Goal: Task Accomplishment & Management: Manage account settings

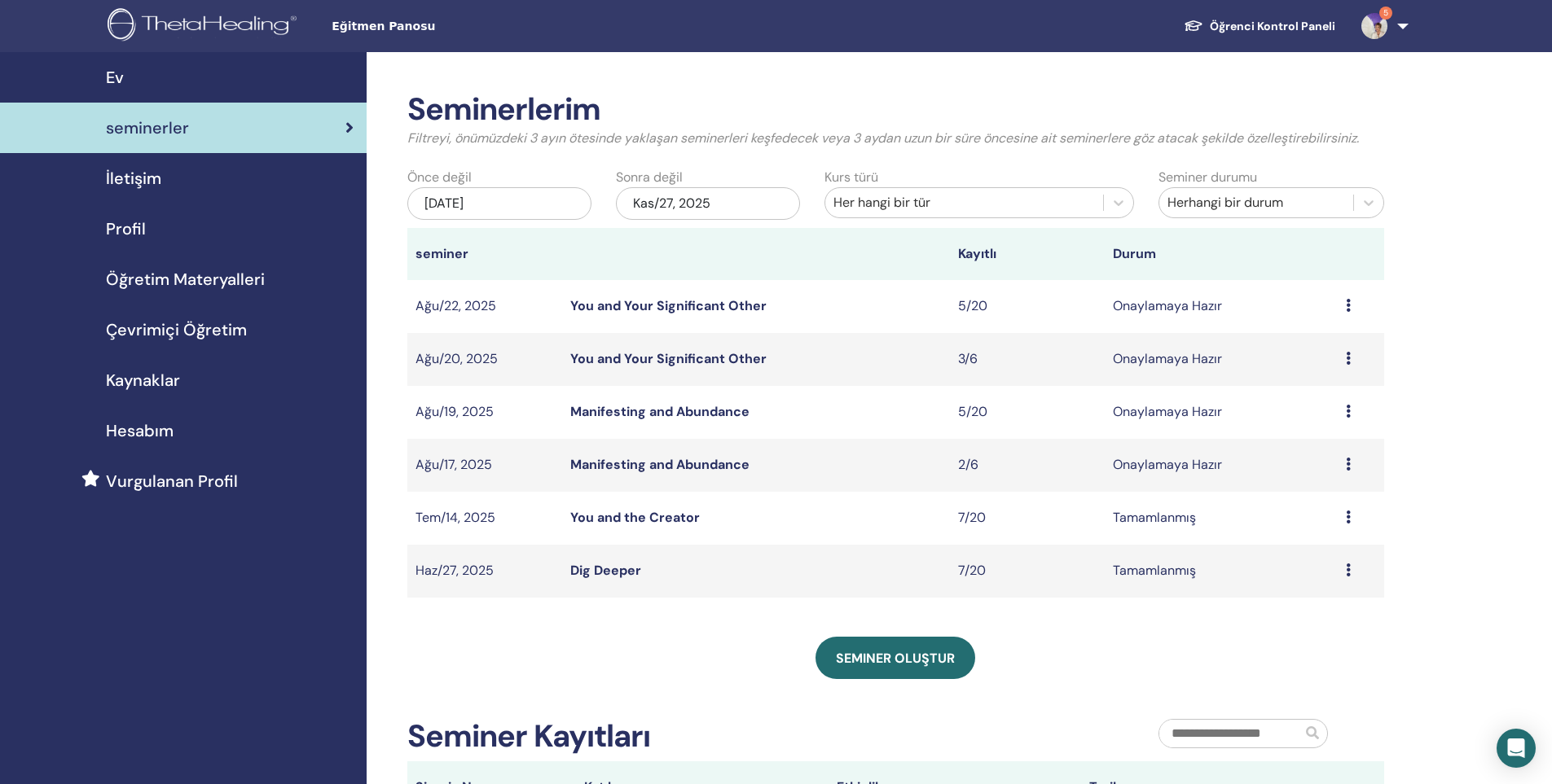
click at [717, 415] on link "Manifesting and Abundance" at bounding box center [659, 411] width 179 height 17
click at [1347, 413] on icon at bounding box center [1348, 411] width 5 height 13
click at [1320, 428] on link "Ön izleme" at bounding box center [1300, 425] width 59 height 17
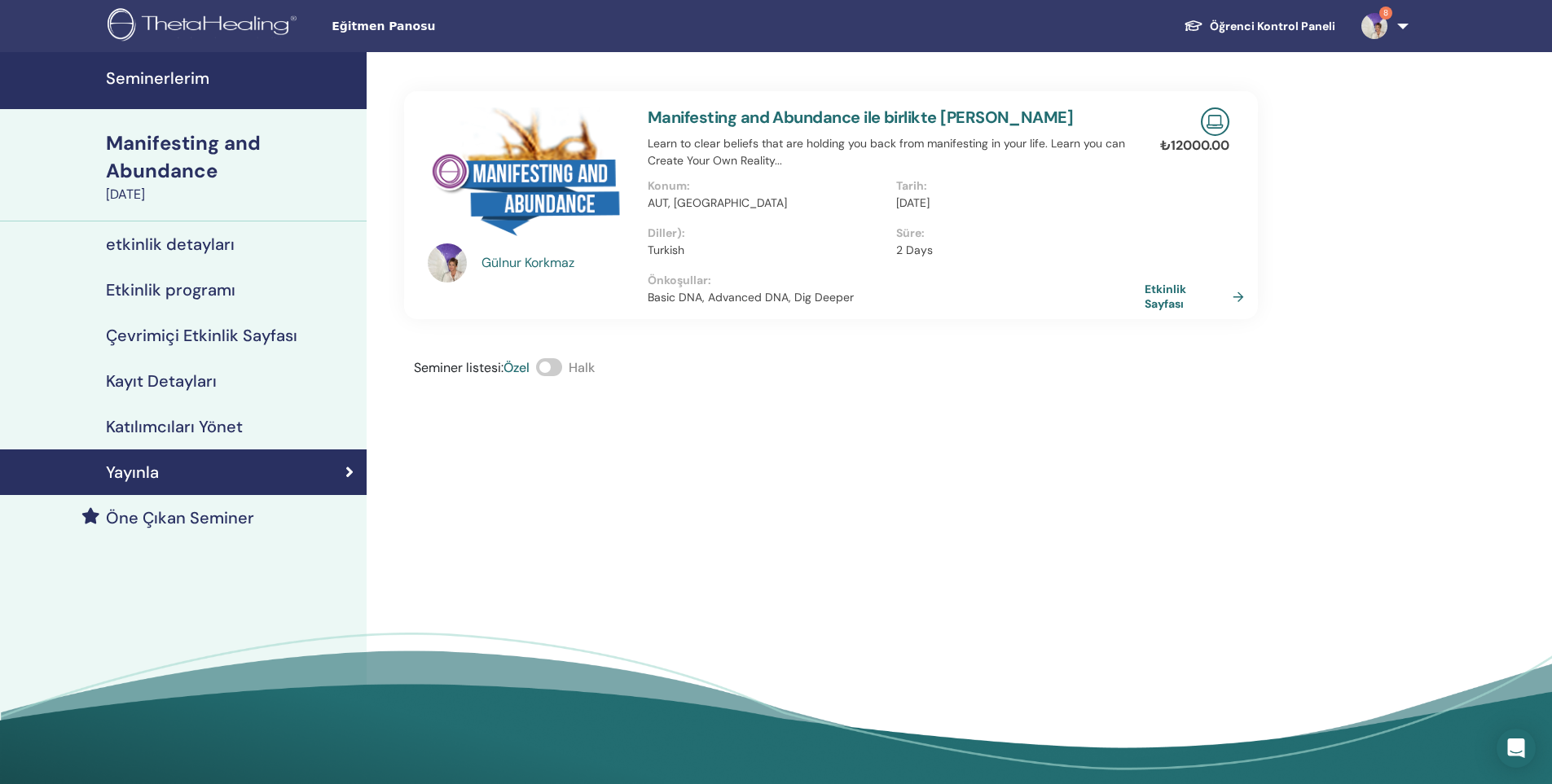
click at [201, 427] on h4 "Katılımcıları Yönet" at bounding box center [174, 427] width 137 height 20
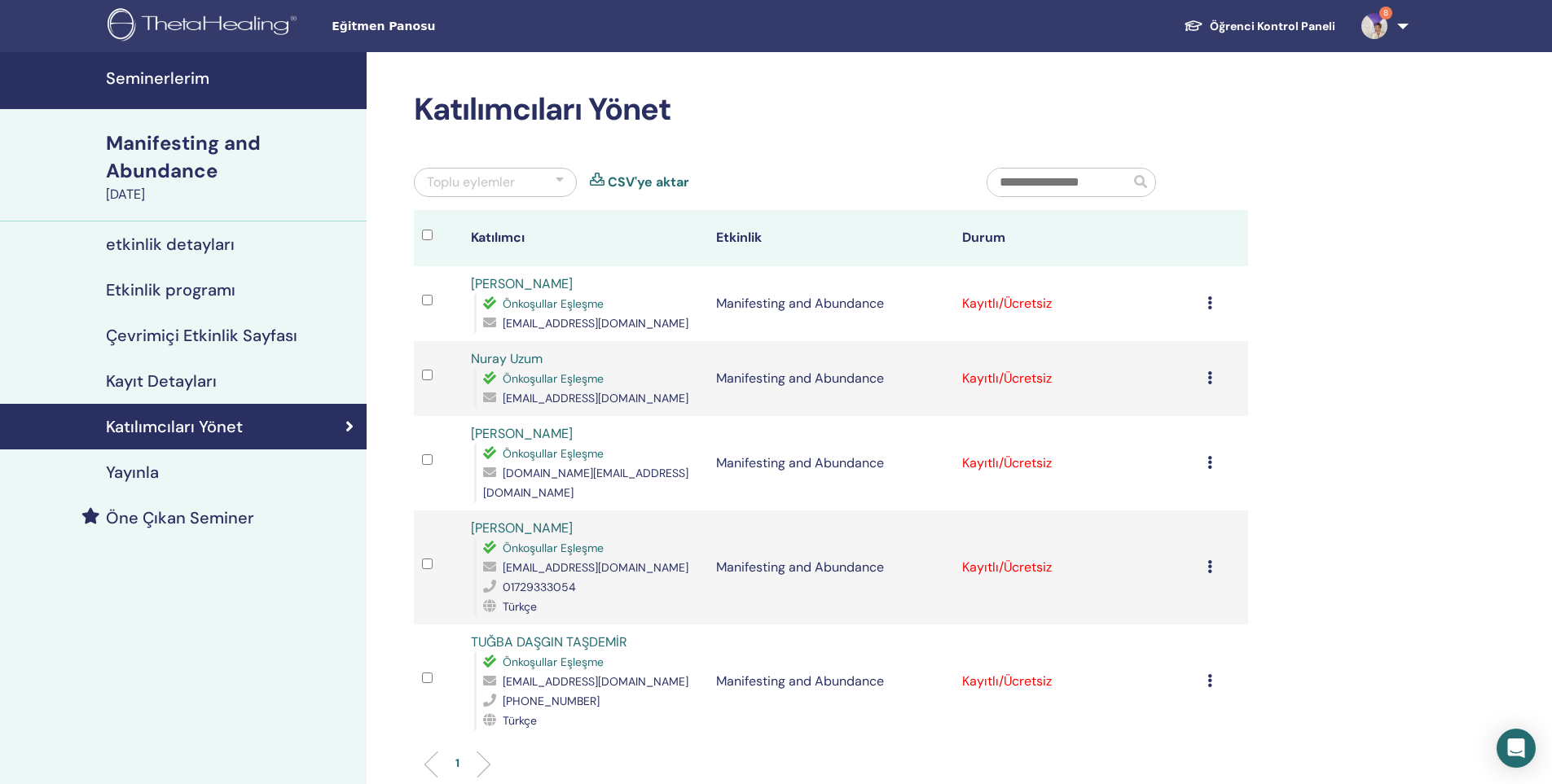
click at [1207, 301] on icon at bounding box center [1210, 303] width 5 height 13
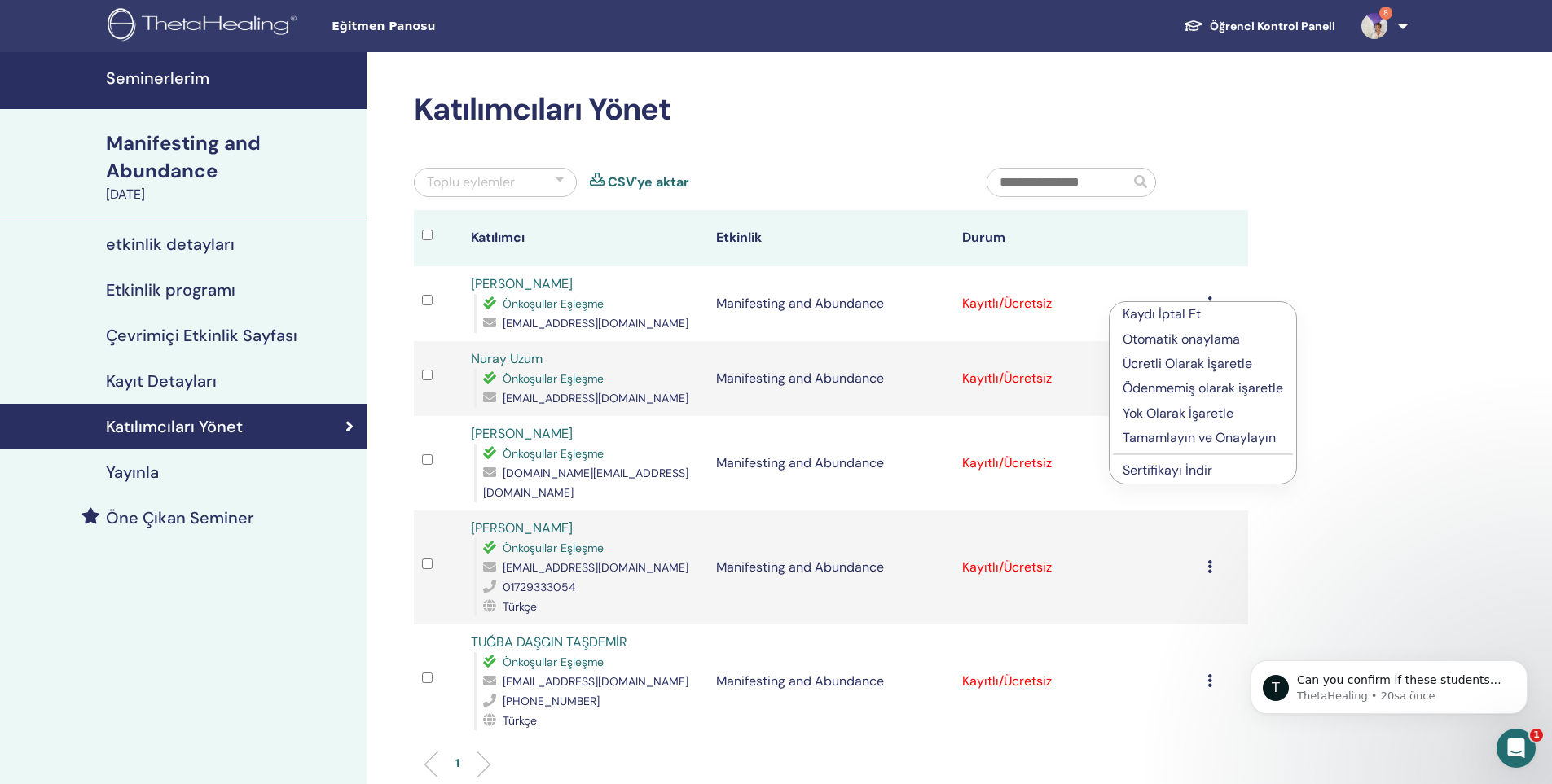
click at [1240, 475] on li "Sertifikayı İndir" at bounding box center [1202, 471] width 186 height 25
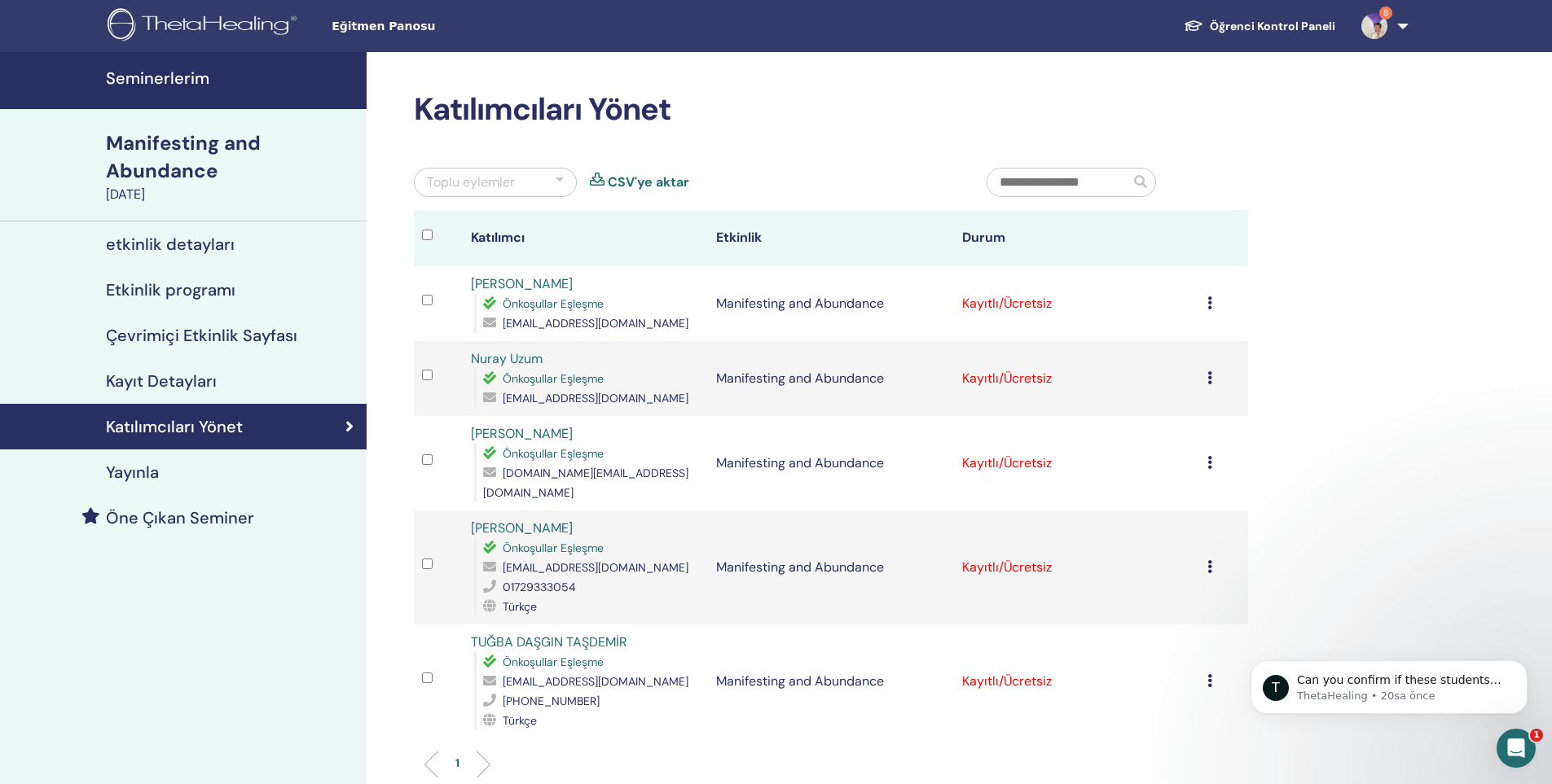
click at [1208, 305] on icon at bounding box center [1210, 303] width 5 height 13
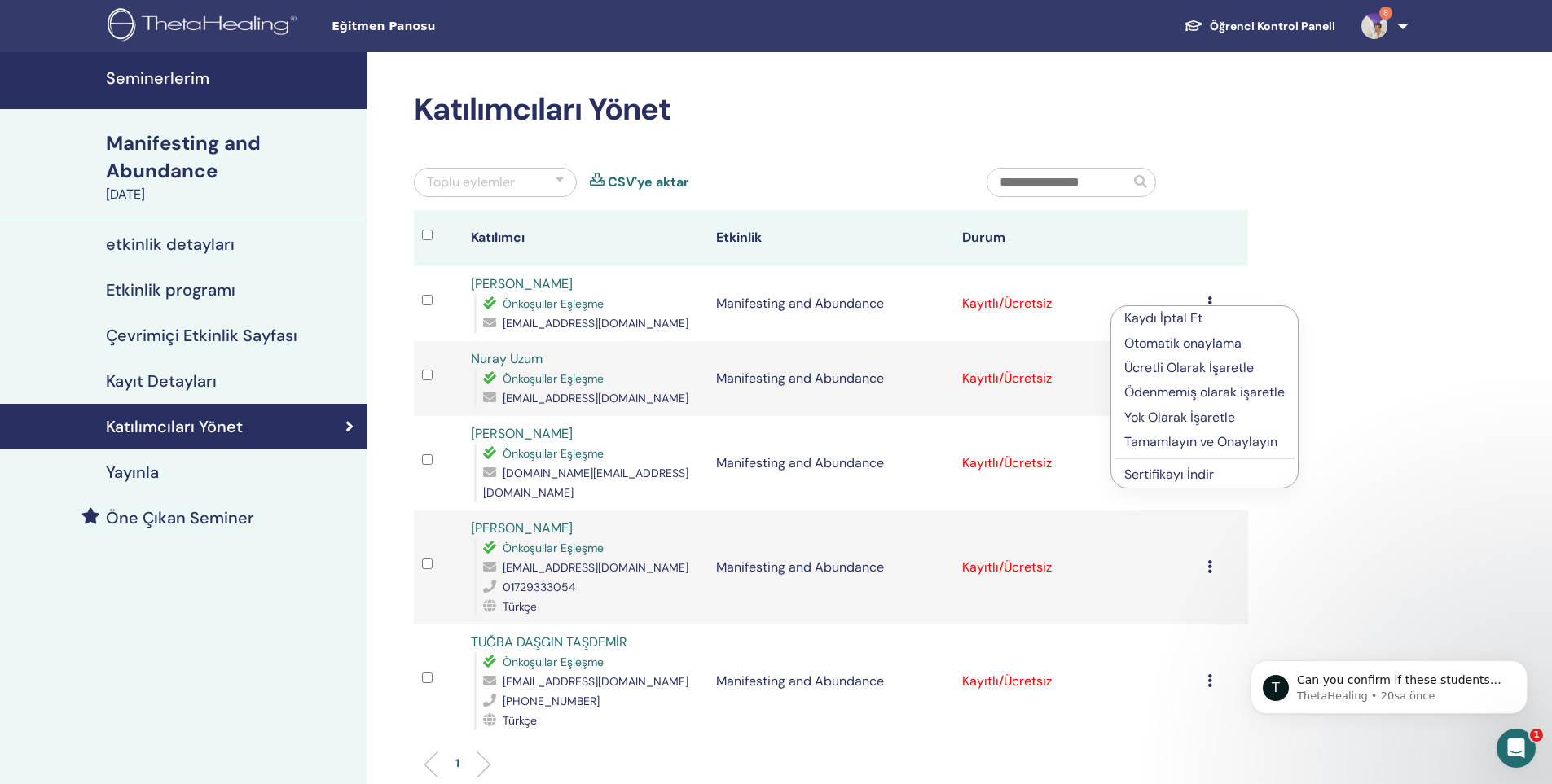
click at [1203, 473] on link "Sertifikayı İndir" at bounding box center [1169, 474] width 90 height 17
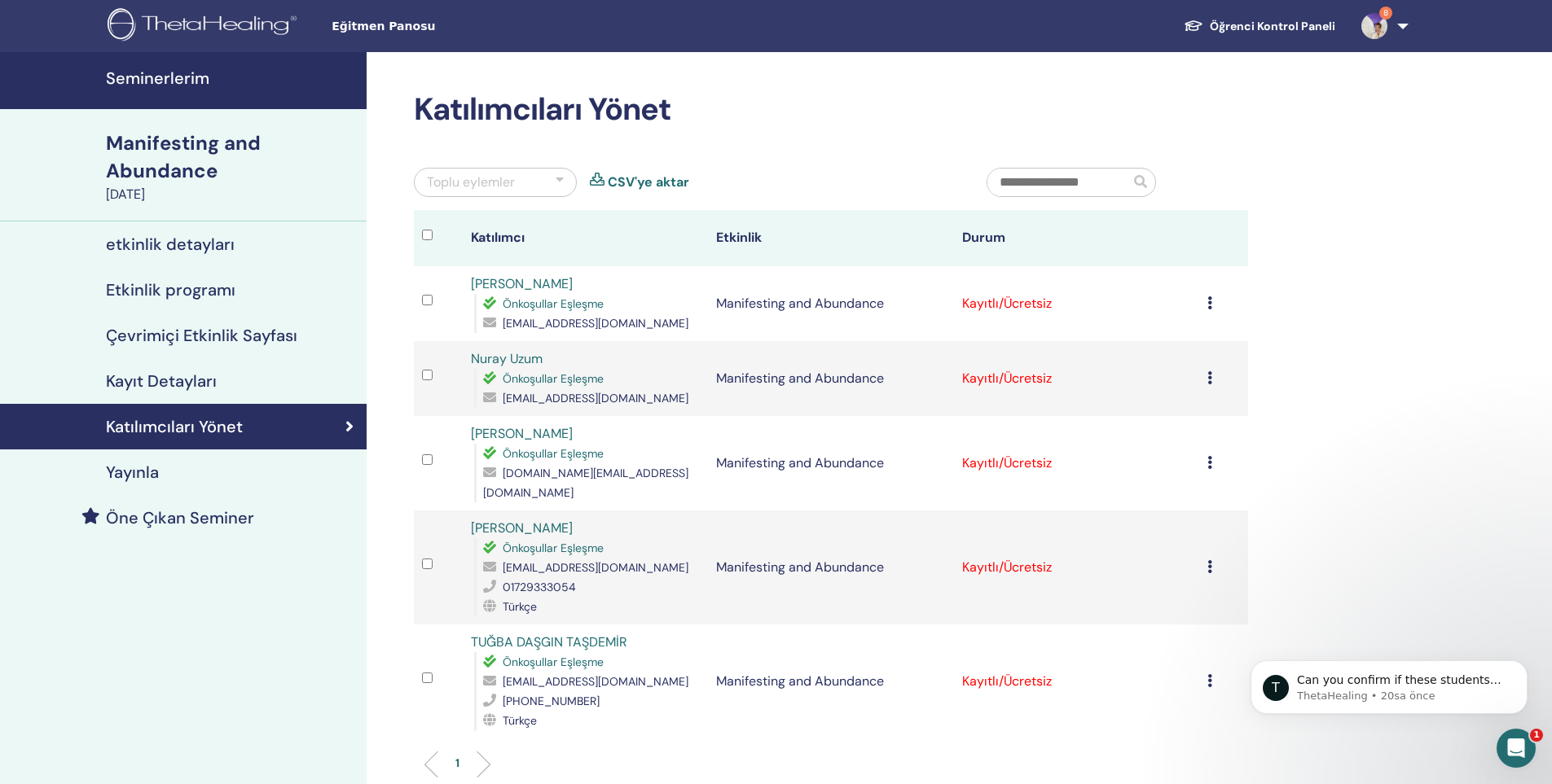
click at [1210, 379] on icon at bounding box center [1210, 378] width 5 height 13
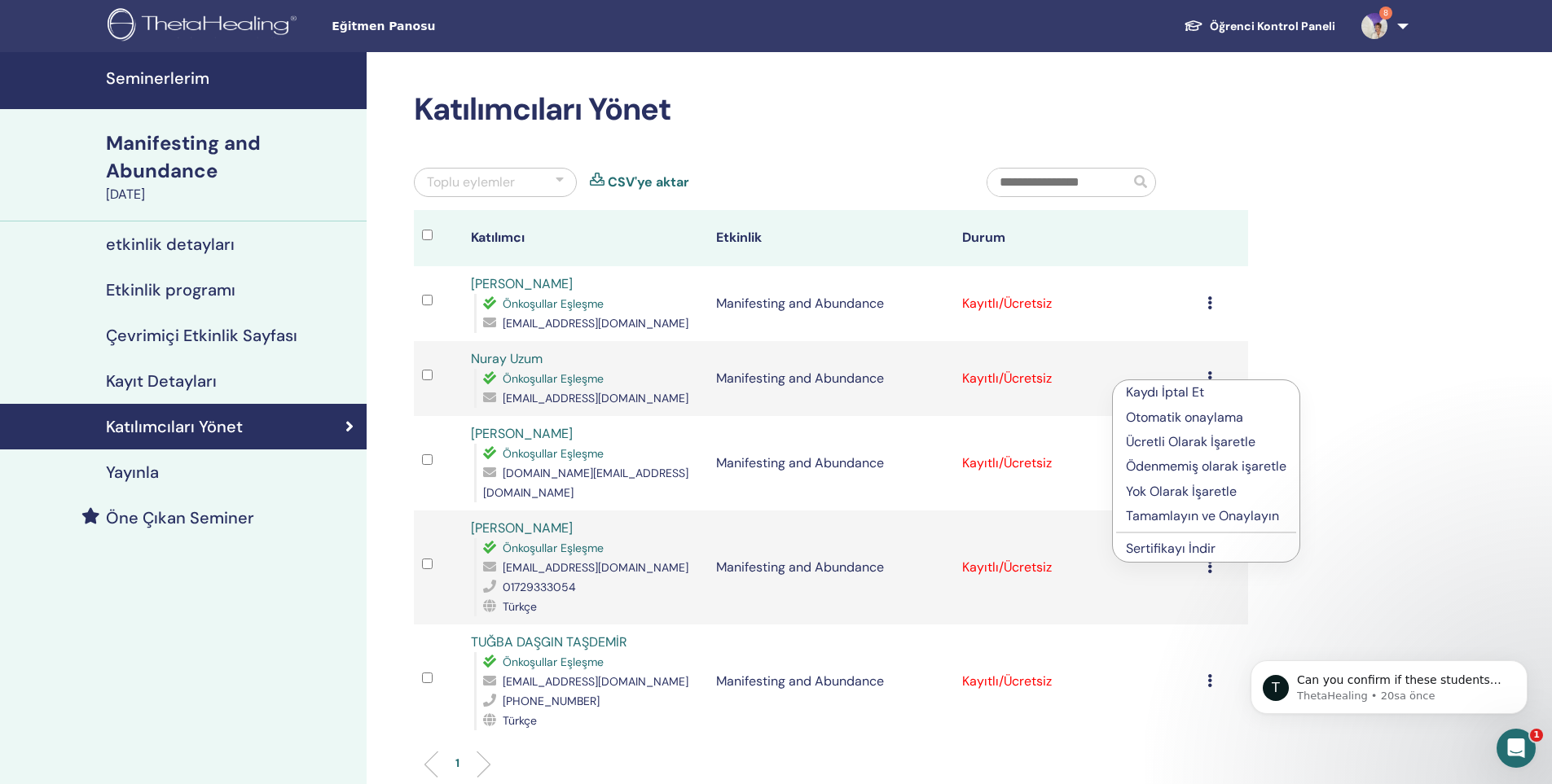
click at [1188, 548] on link "Sertifikayı İndir" at bounding box center [1170, 548] width 90 height 17
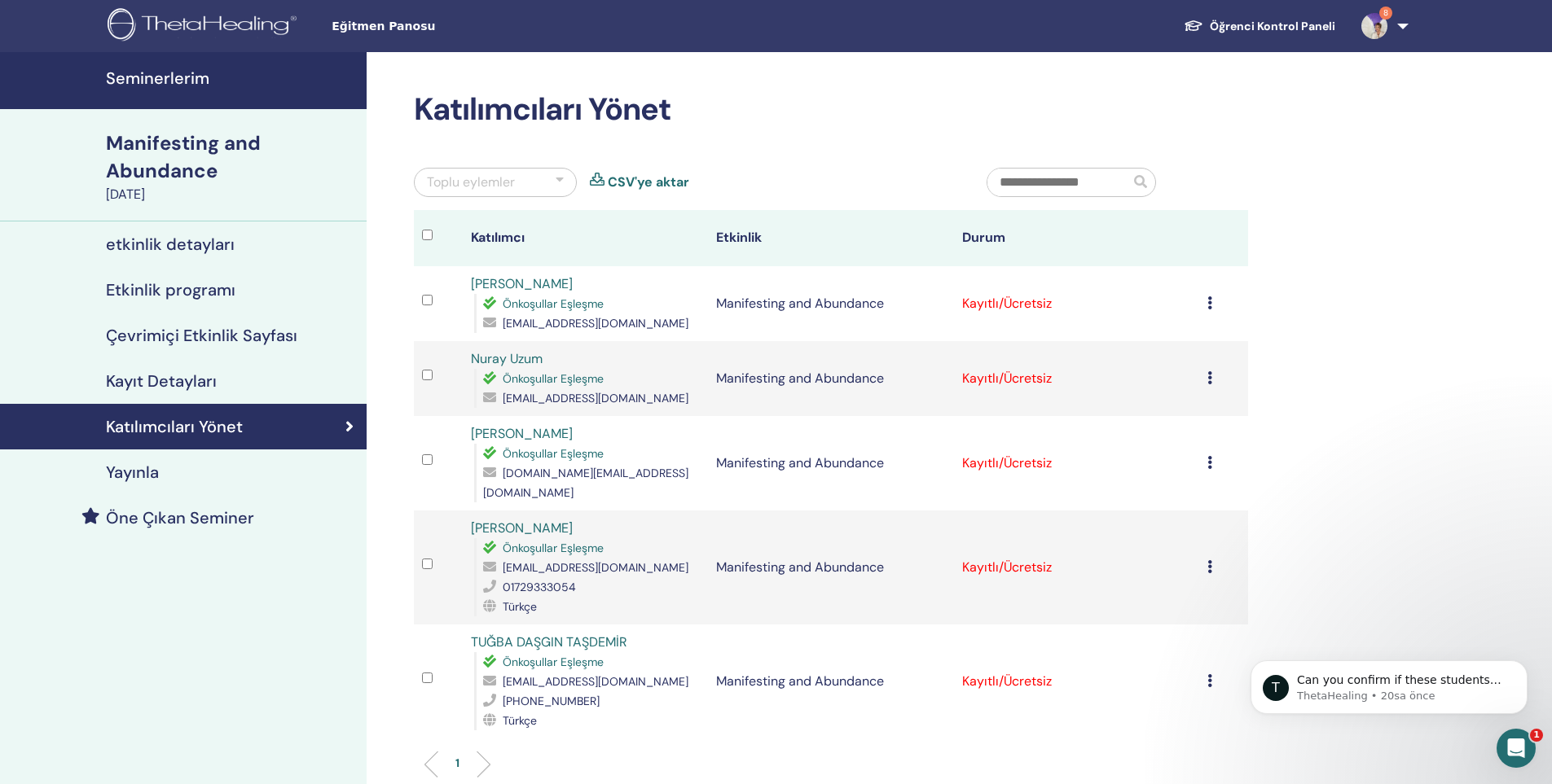
click at [1205, 453] on td "Kaydı İptal Et Otomatik onaylama Ücretli Olarak İşaretle Ödenmemiş olarak işare…" at bounding box center [1223, 463] width 49 height 95
click at [1208, 456] on icon at bounding box center [1210, 462] width 5 height 13
click at [1163, 622] on link "Sertifikayı İndir" at bounding box center [1169, 623] width 90 height 17
click at [1206, 547] on td "Kaydı İptal Et Otomatik onaylama Ücretli Olarak İşaretle Ödenmemiş olarak işare…" at bounding box center [1223, 567] width 49 height 114
click at [1209, 561] on icon at bounding box center [1210, 567] width 5 height 13
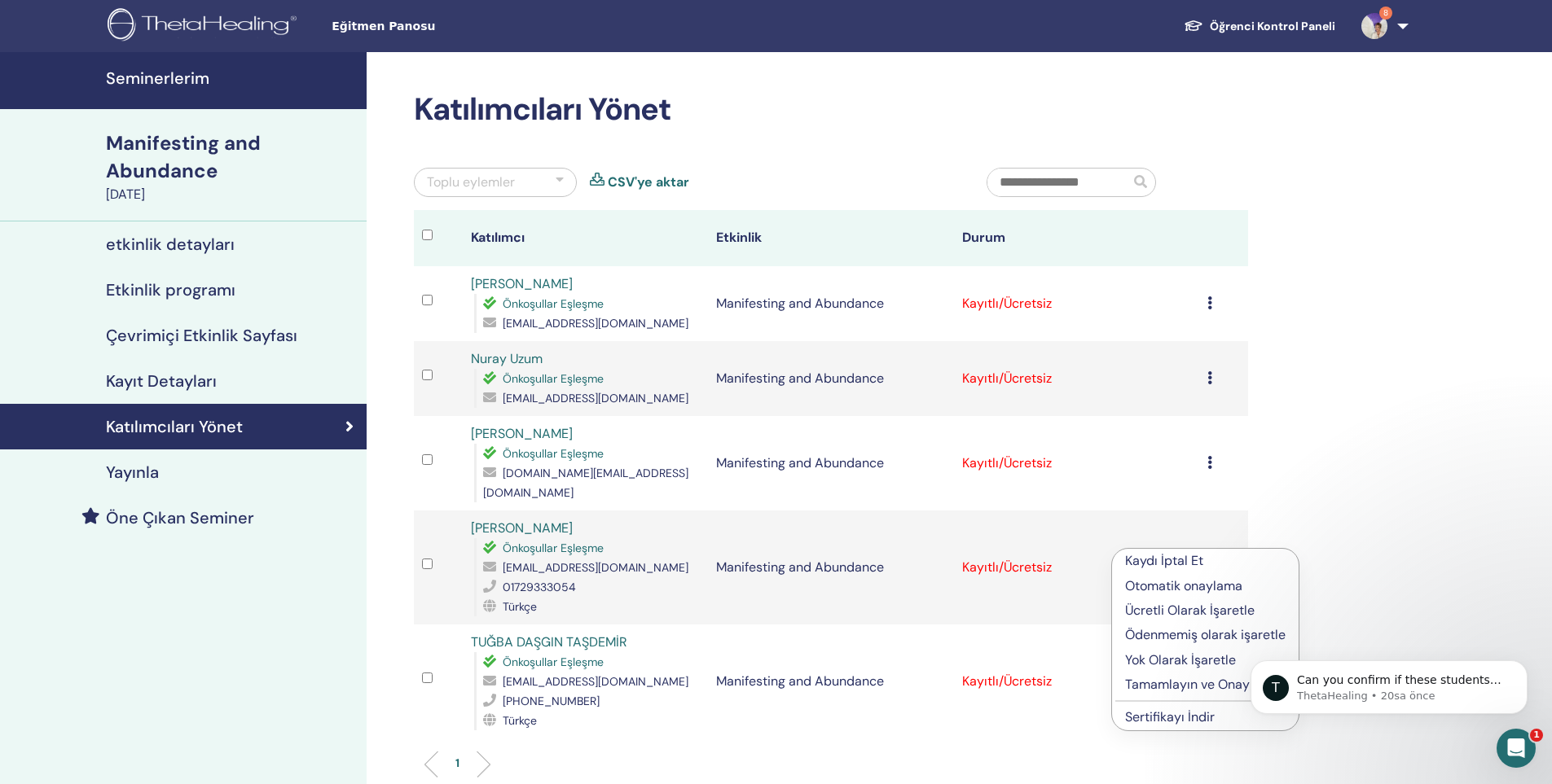
click at [1161, 715] on link "Sertifikayı İndir" at bounding box center [1169, 716] width 90 height 17
